Goal: Transaction & Acquisition: Purchase product/service

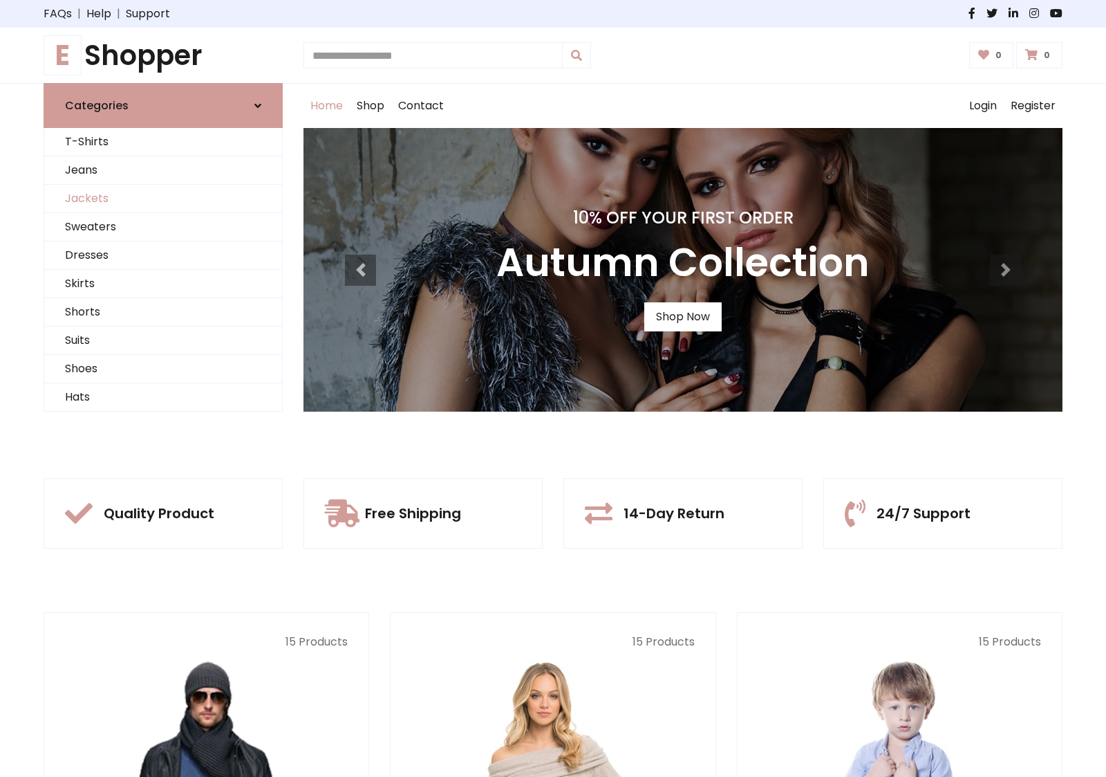
click at [163, 198] on link "Jackets" at bounding box center [163, 199] width 238 height 28
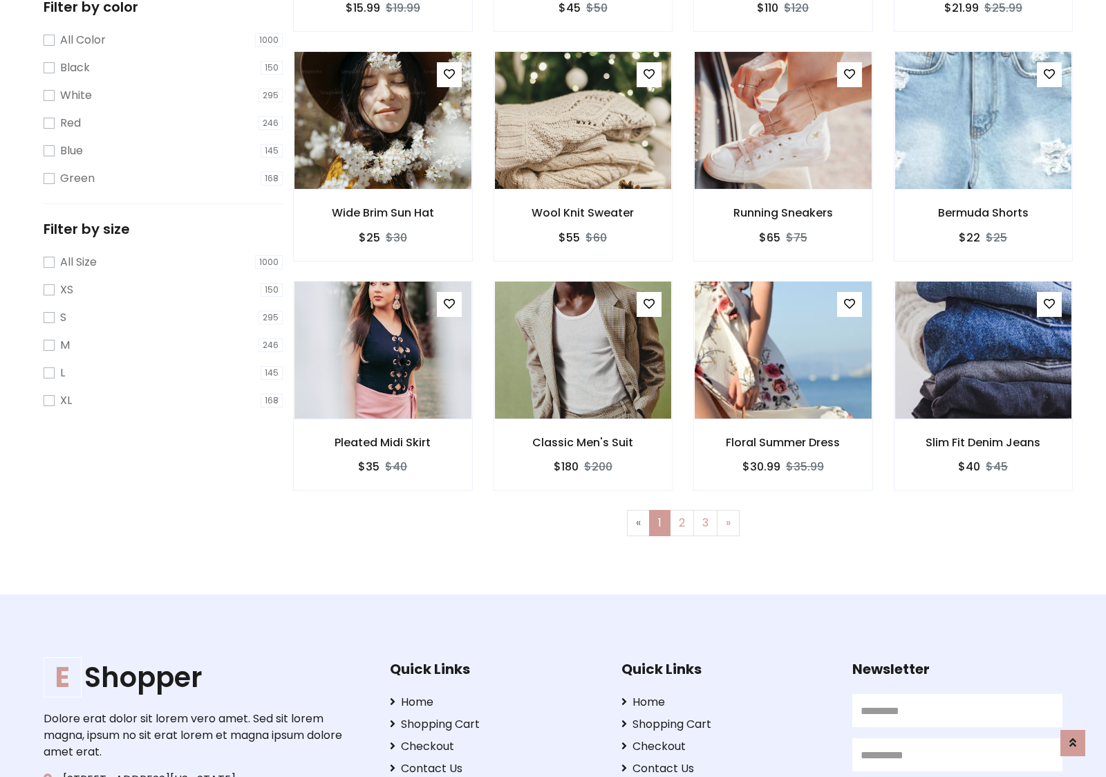
scroll to position [625, 0]
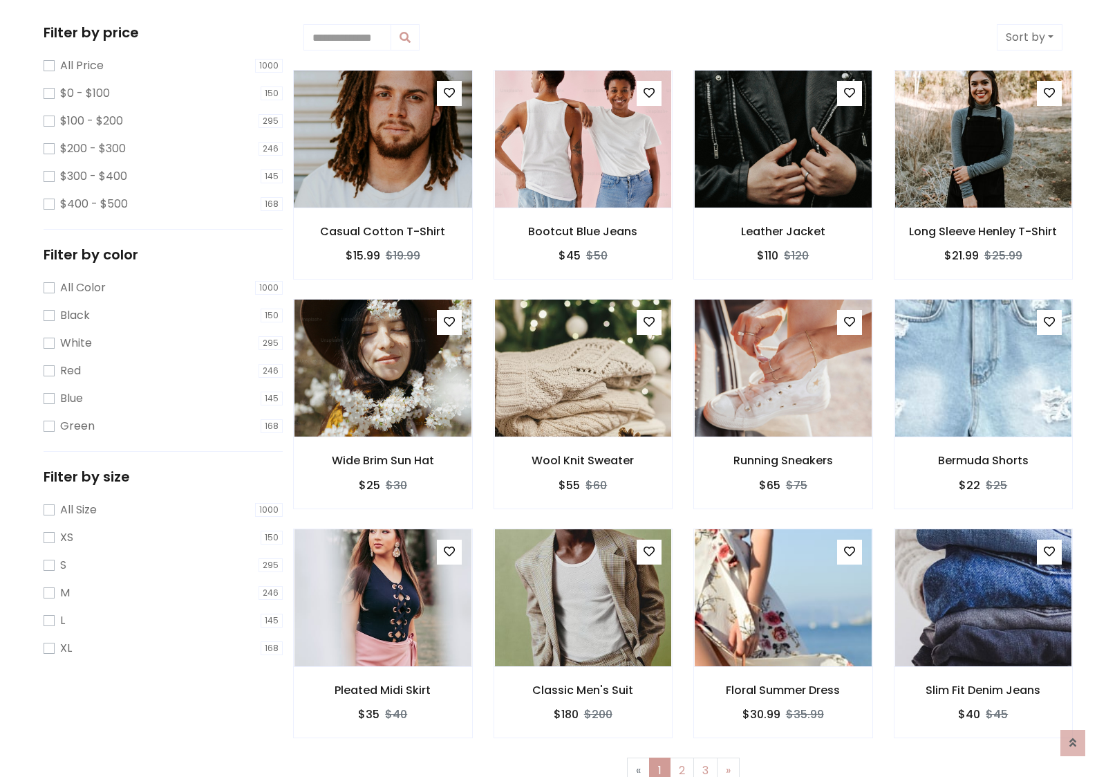
scroll to position [0, 0]
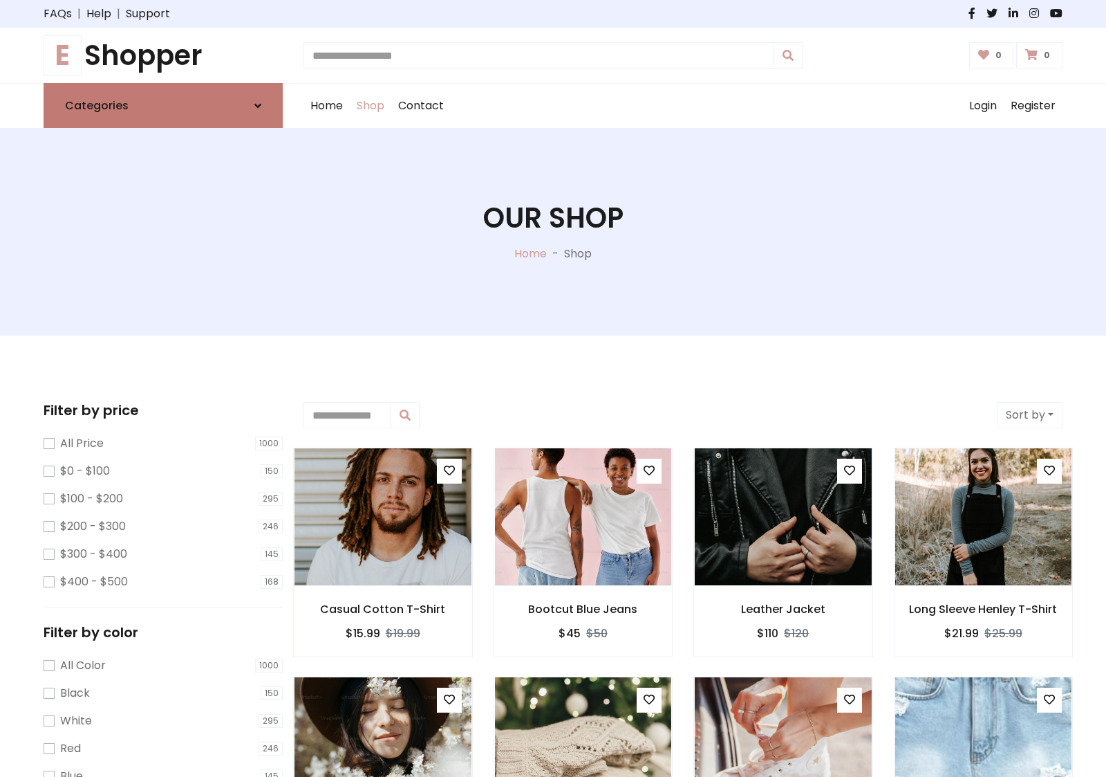
click at [163, 105] on link "Categories" at bounding box center [163, 105] width 239 height 45
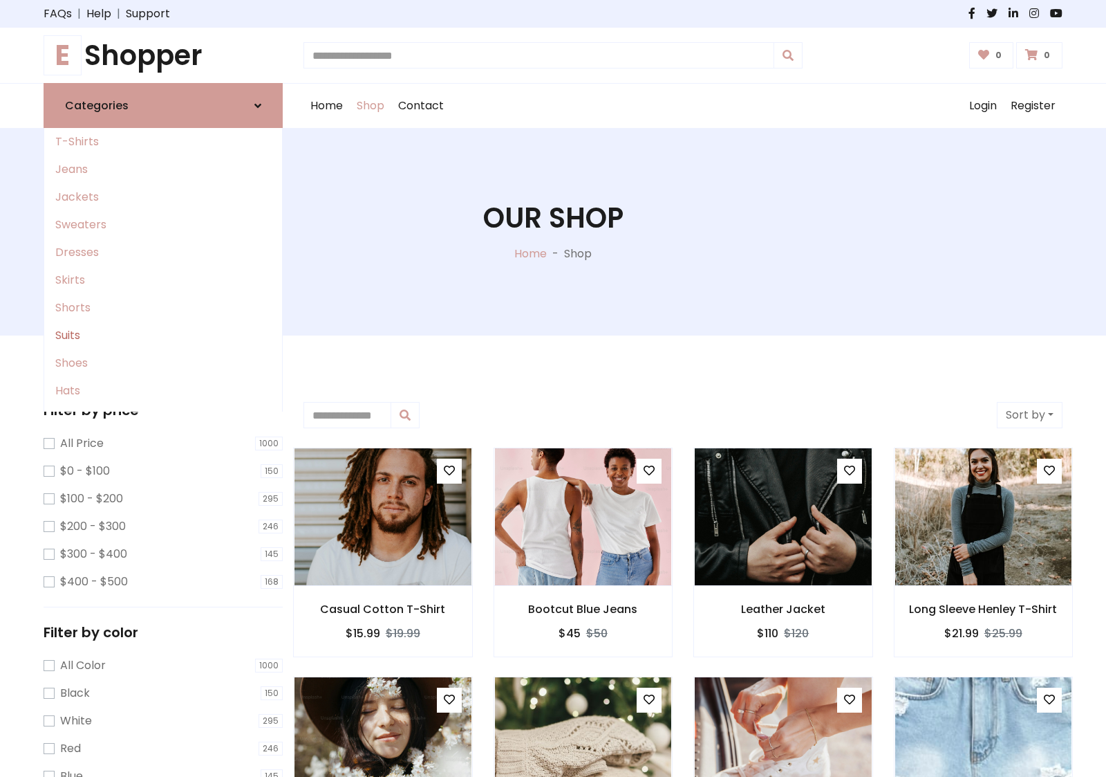
click at [163, 335] on link "Suits" at bounding box center [163, 336] width 238 height 28
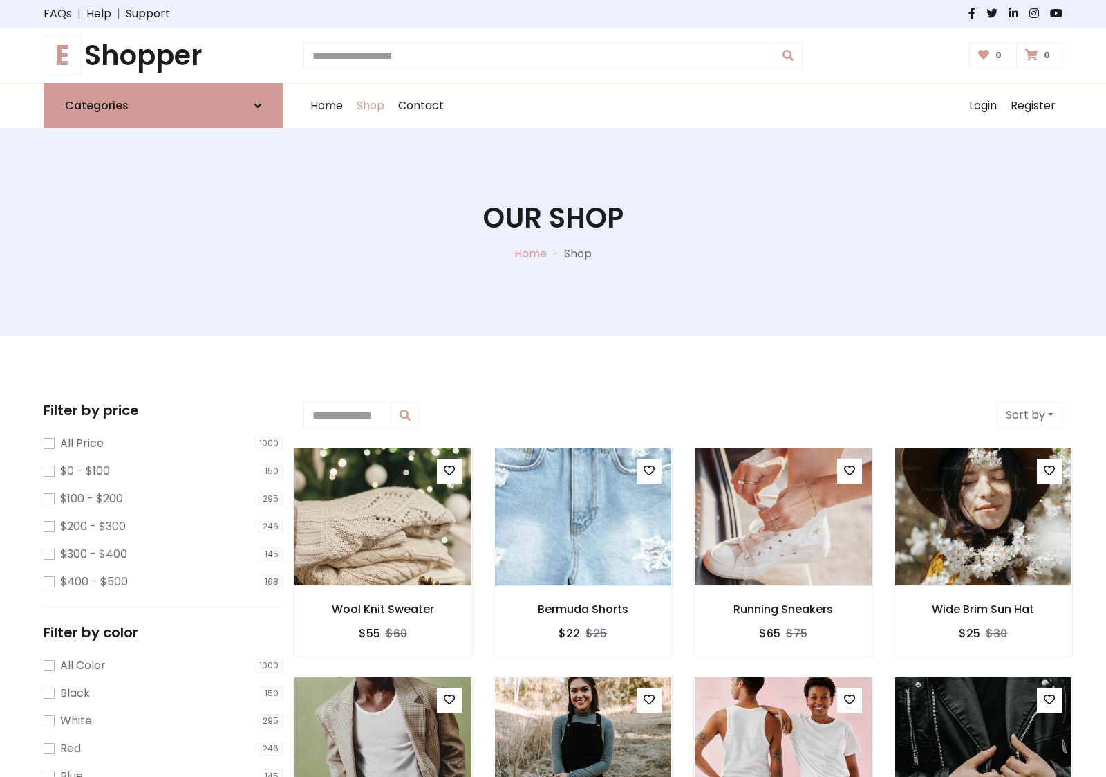
scroll to position [763, 0]
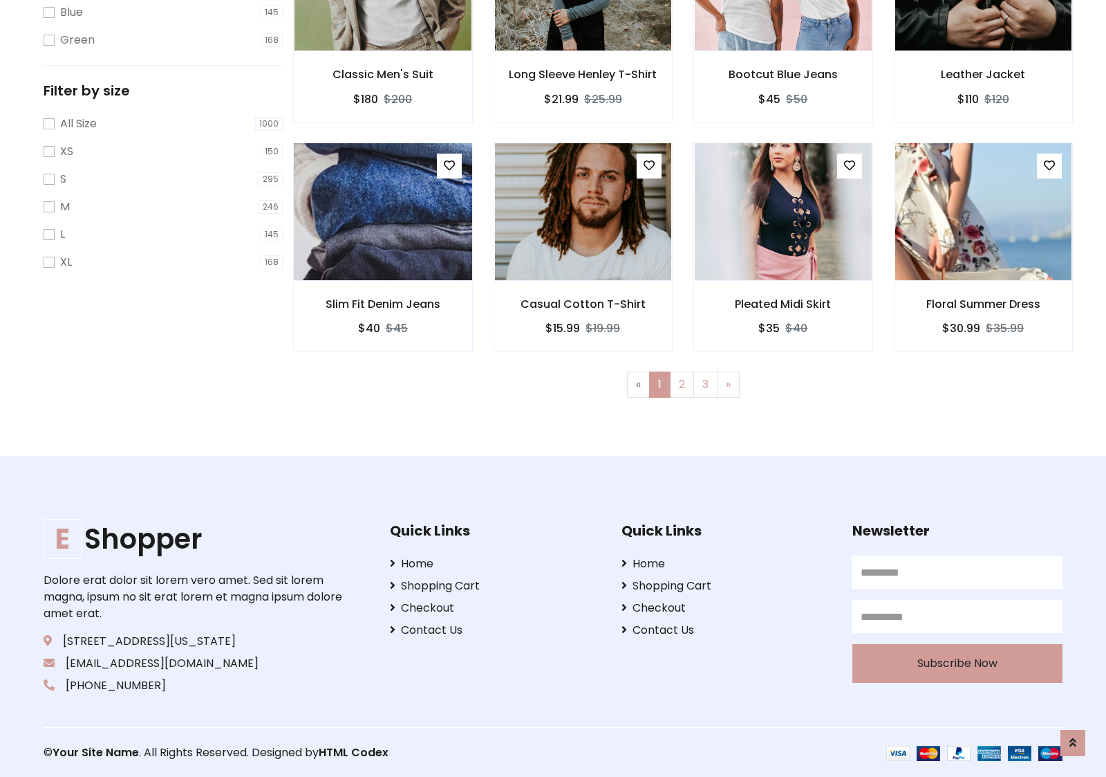
click at [382, 211] on img at bounding box center [383, 212] width 212 height 332
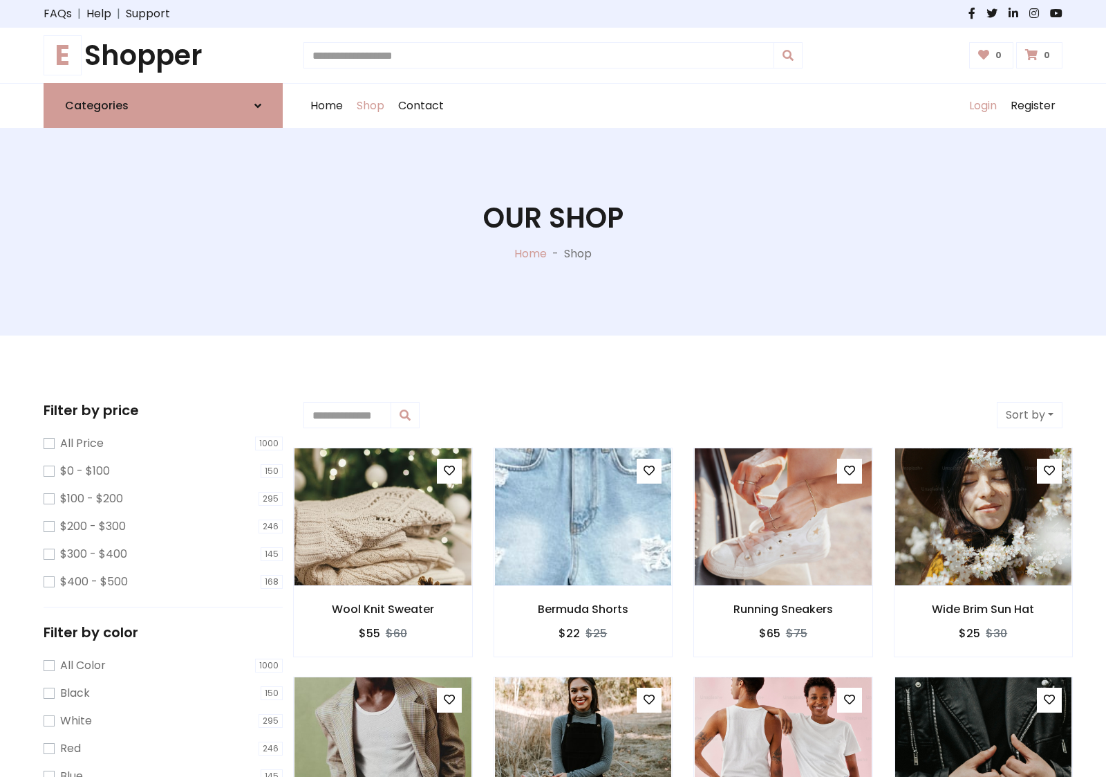
click at [983, 106] on link "Login" at bounding box center [983, 106] width 41 height 44
click at [258, 105] on icon at bounding box center [257, 105] width 7 height 11
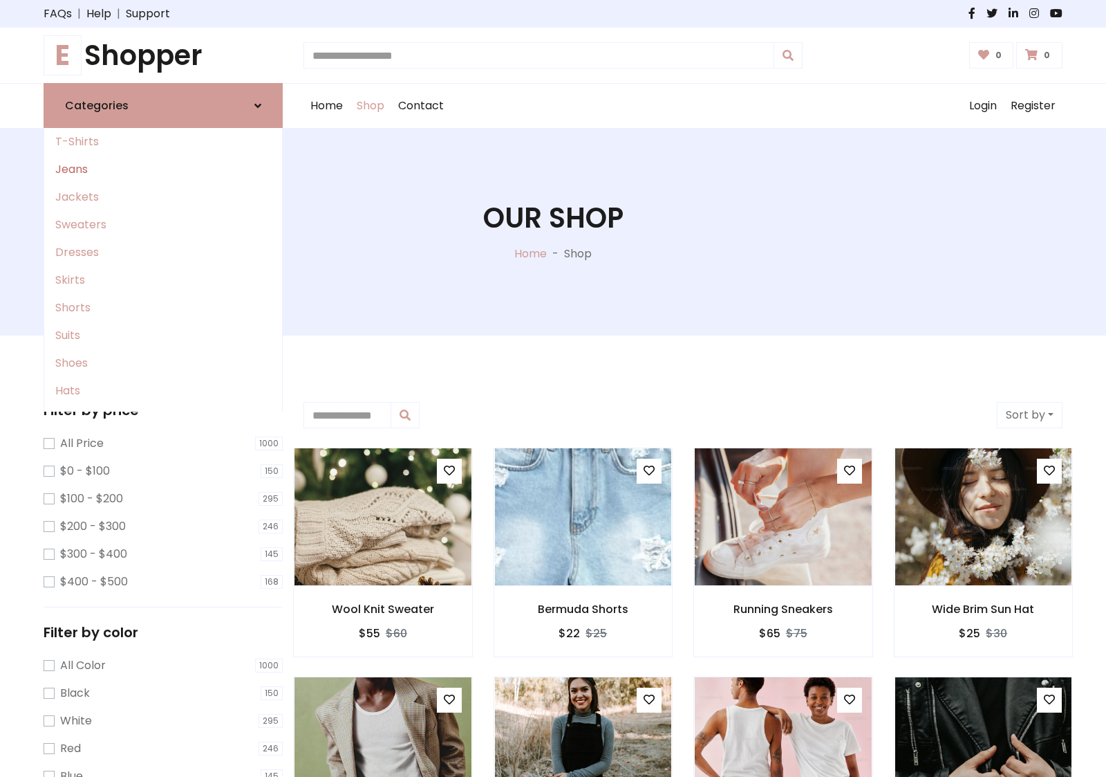
click at [163, 169] on link "Jeans" at bounding box center [163, 170] width 238 height 28
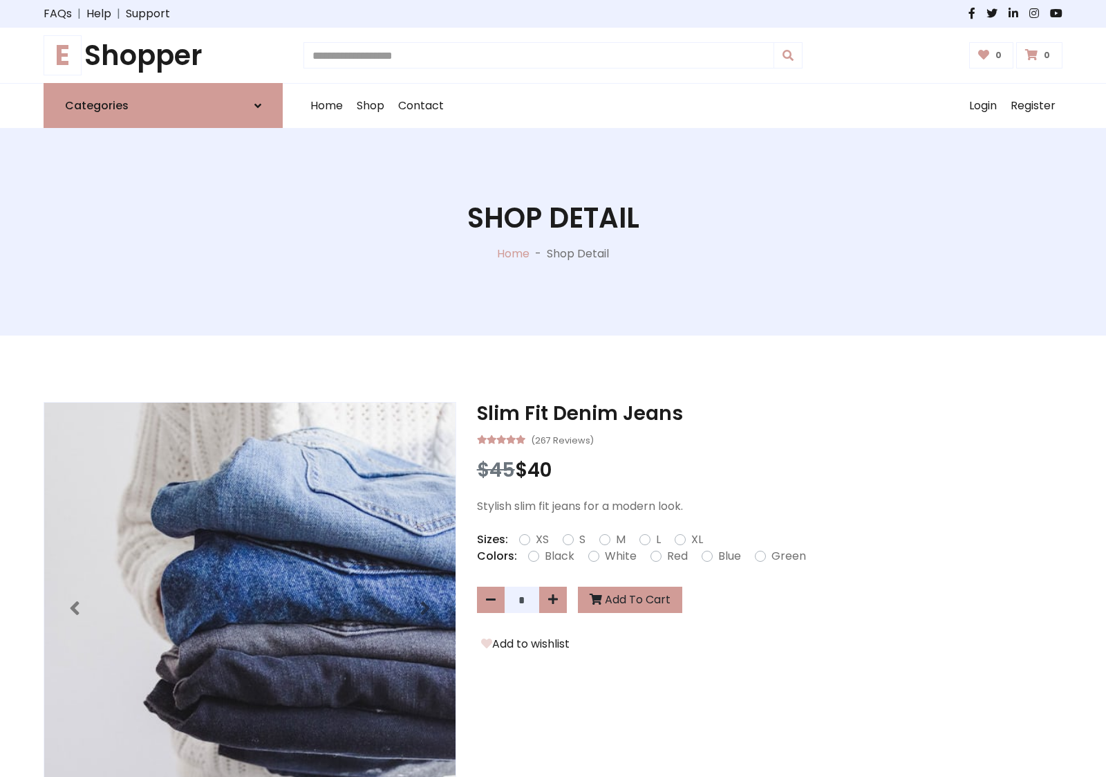
scroll to position [981, 0]
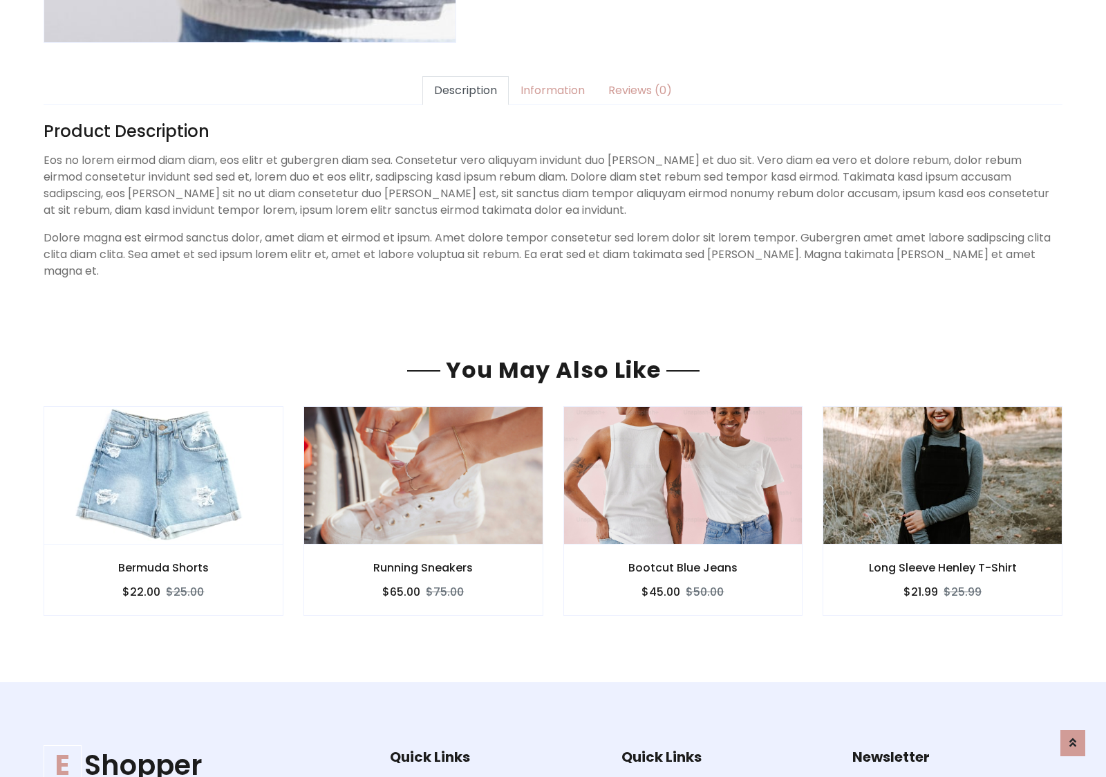
scroll to position [981, 0]
